Goal: Task Accomplishment & Management: Use online tool/utility

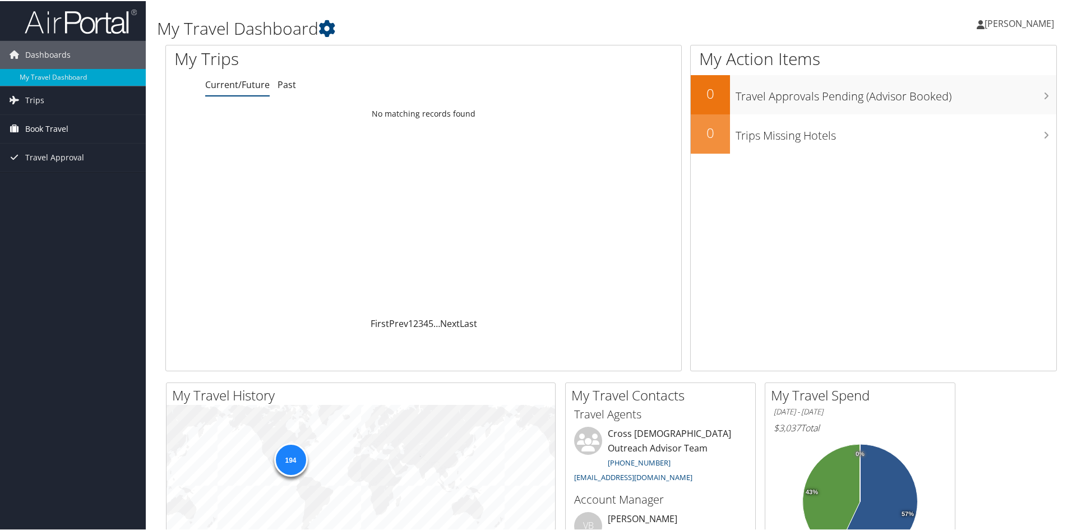
click at [56, 128] on span "Book Travel" at bounding box center [46, 128] width 43 height 28
click at [60, 149] on link "Agent Booking Request" at bounding box center [73, 150] width 146 height 17
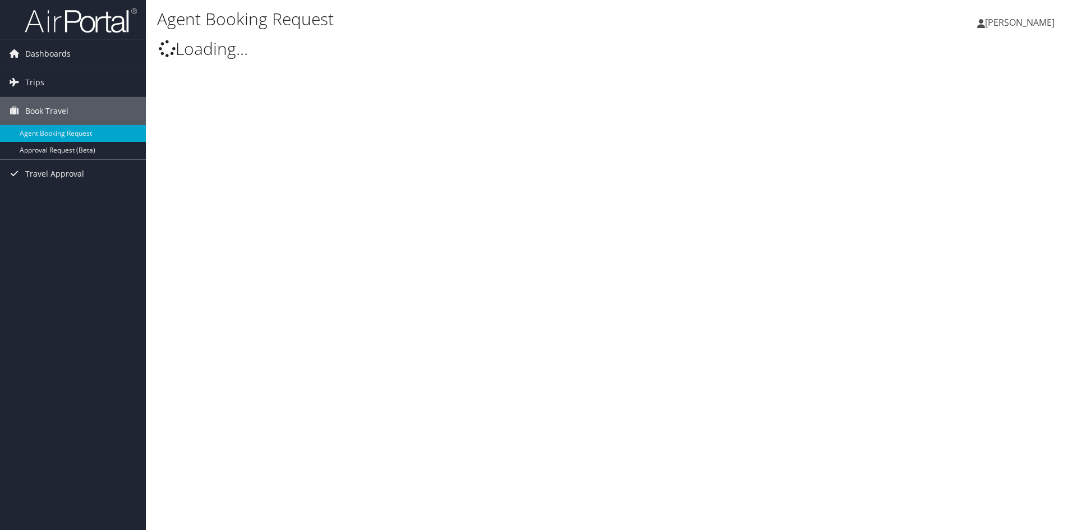
select select "[EMAIL_ADDRESS][DOMAIN_NAME]"
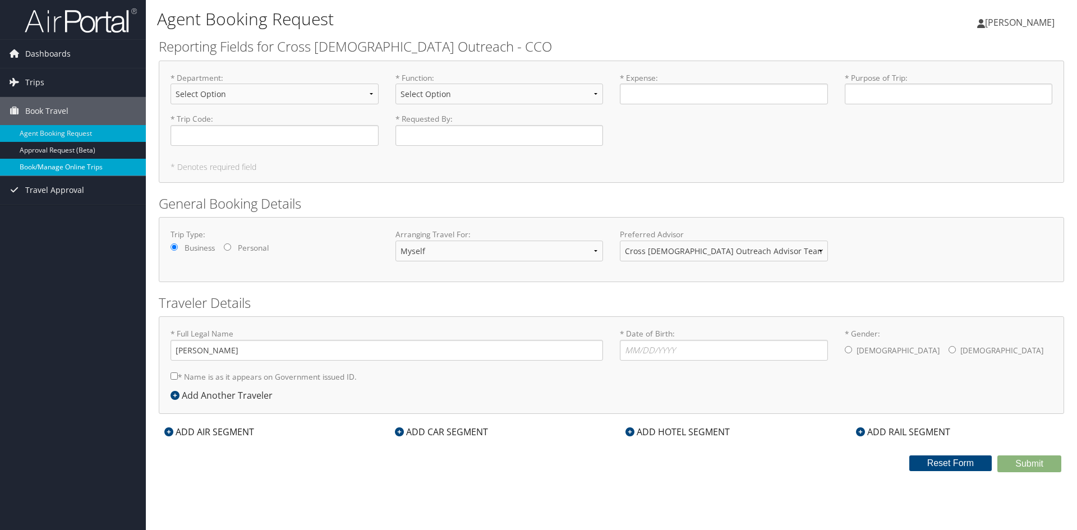
click at [47, 165] on link "Book/Manage Online Trips" at bounding box center [73, 167] width 146 height 17
